Goal: Book appointment/travel/reservation

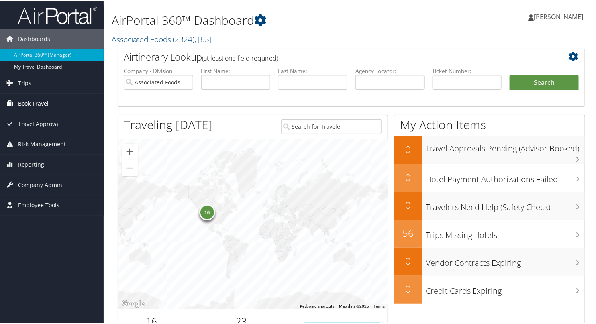
click at [21, 100] on span "Book Travel" at bounding box center [33, 103] width 31 height 20
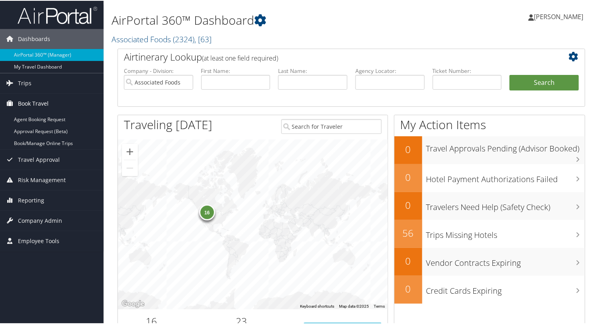
click at [27, 100] on span "Book Travel" at bounding box center [33, 103] width 31 height 20
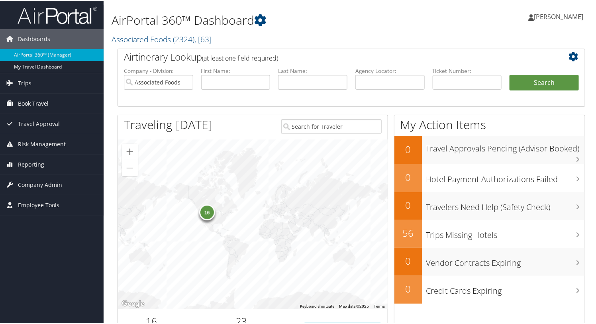
click at [27, 101] on span "Book Travel" at bounding box center [33, 103] width 31 height 20
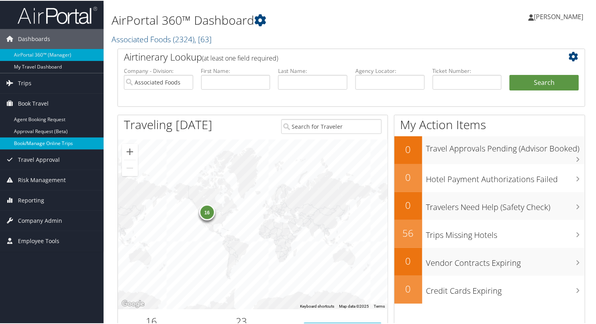
click at [26, 141] on link "Book/Manage Online Trips" at bounding box center [52, 143] width 104 height 12
